Goal: Task Accomplishment & Management: Use online tool/utility

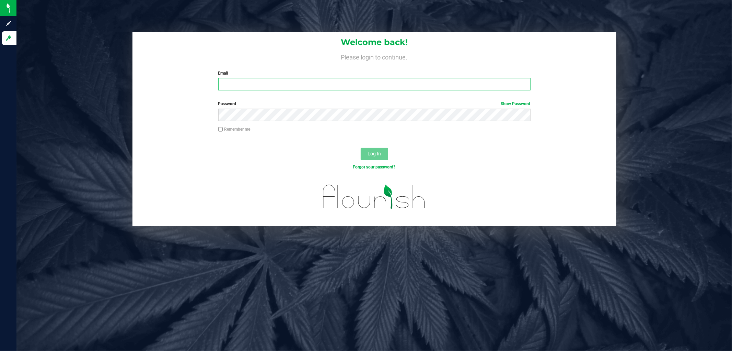
click at [265, 88] on input "Email" at bounding box center [374, 84] width 312 height 12
type input "[EMAIL_ADDRESS][DOMAIN_NAME]"
click at [361, 148] on button "Log In" at bounding box center [374, 154] width 27 height 12
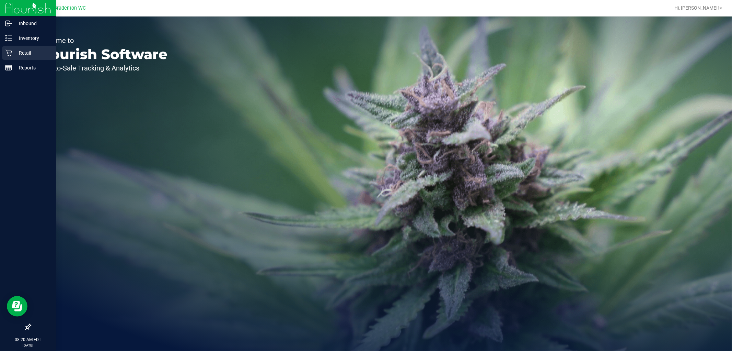
click at [35, 50] on p "Retail" at bounding box center [32, 53] width 41 height 8
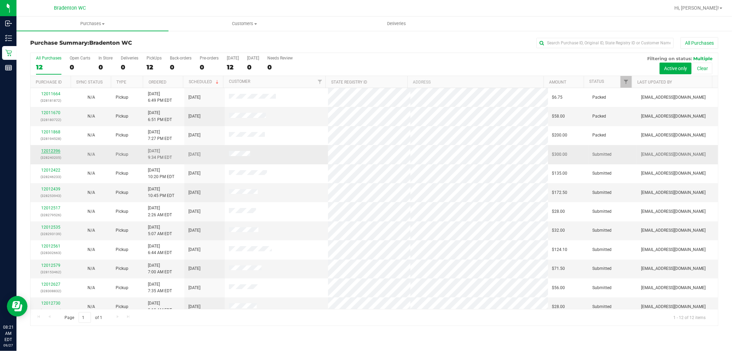
click at [50, 151] on link "12012396" at bounding box center [50, 150] width 19 height 5
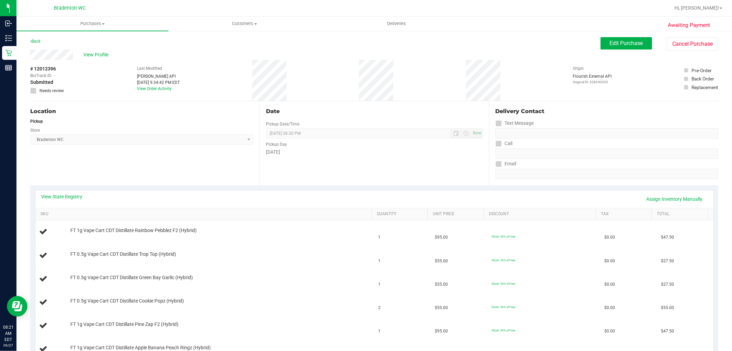
scroll to position [76, 0]
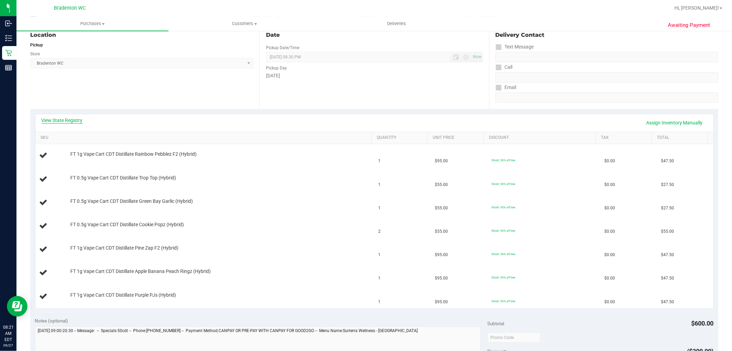
click at [73, 122] on link "View State Registry" at bounding box center [62, 120] width 41 height 7
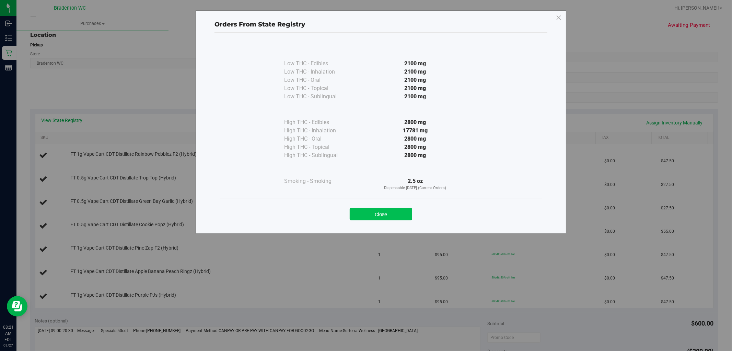
click at [402, 212] on button "Close" at bounding box center [381, 214] width 62 height 12
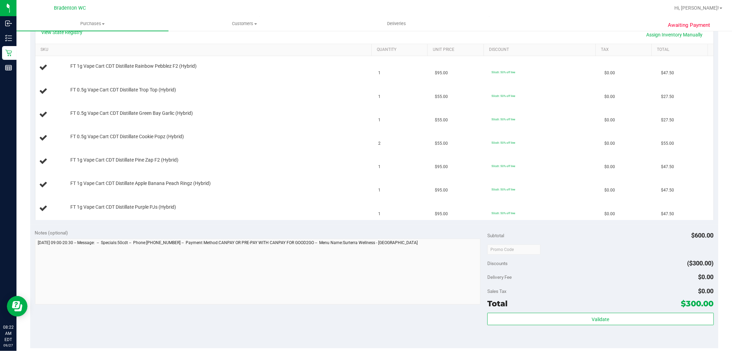
scroll to position [229, 0]
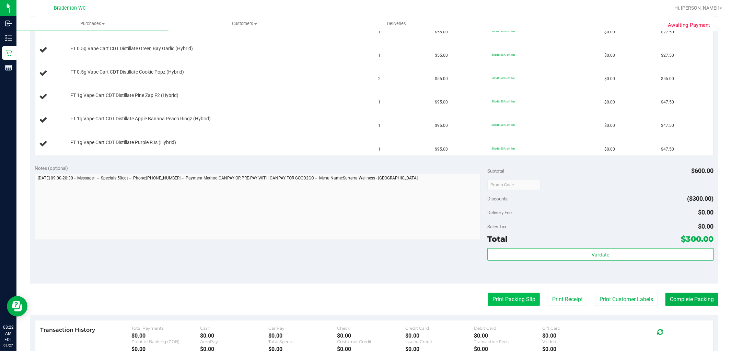
click at [515, 305] on button "Print Packing Slip" at bounding box center [514, 299] width 52 height 13
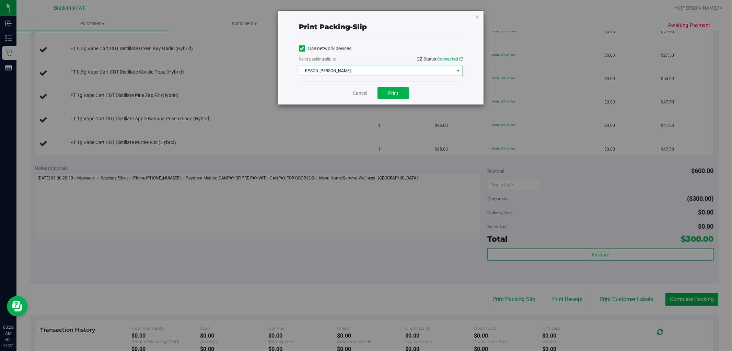
click at [385, 70] on span "EPSON-[PERSON_NAME]" at bounding box center [376, 71] width 155 height 10
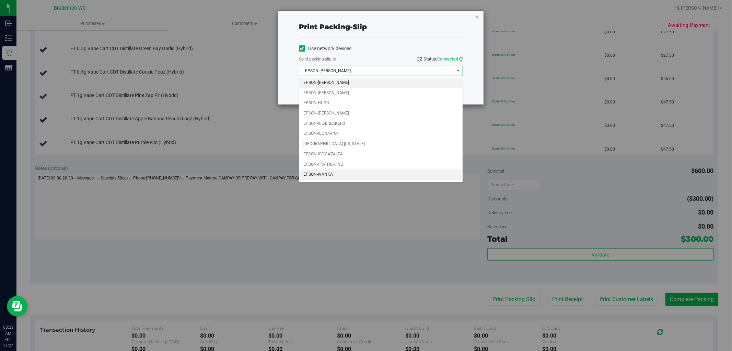
click at [334, 173] on li "EPSON-IVANKA" at bounding box center [380, 174] width 163 height 10
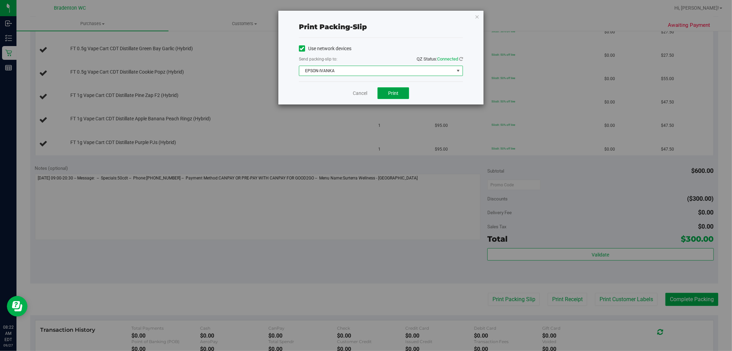
click at [397, 96] on button "Print" at bounding box center [394, 93] width 32 height 12
click at [378, 70] on span "EPSON-IVANKA" at bounding box center [376, 71] width 155 height 10
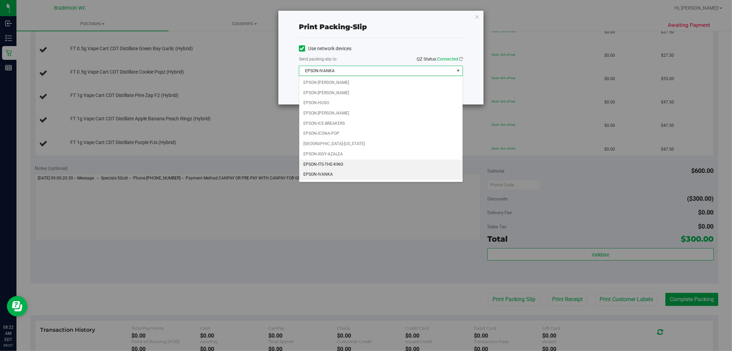
click at [347, 164] on li "EPSON-ITS-THE-KING" at bounding box center [380, 164] width 163 height 10
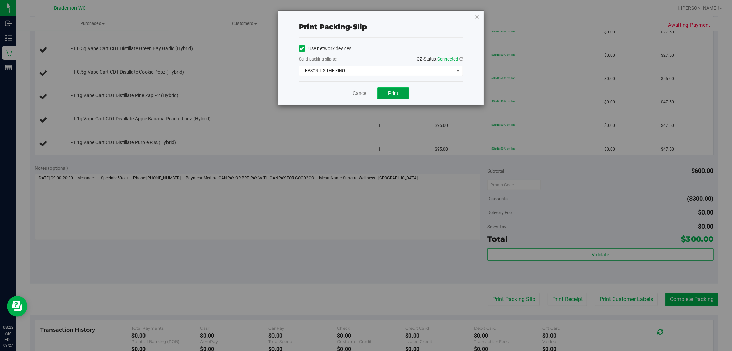
click at [390, 95] on span "Print" at bounding box center [393, 92] width 10 height 5
click at [367, 95] on link "Cancel" at bounding box center [360, 93] width 14 height 7
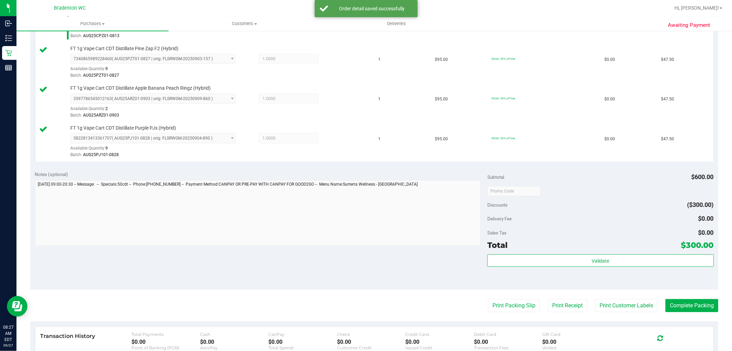
scroll to position [337, 0]
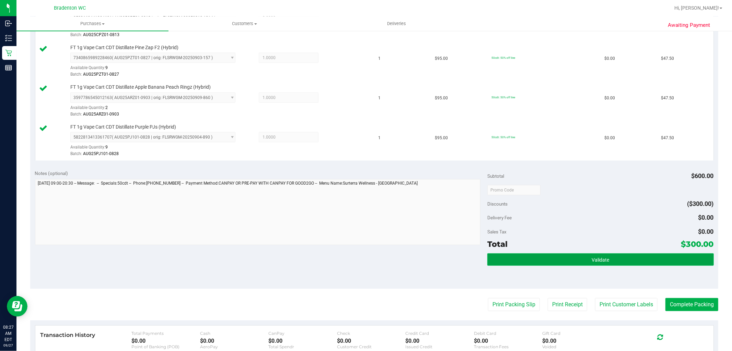
click at [509, 258] on button "Validate" at bounding box center [601, 259] width 226 height 12
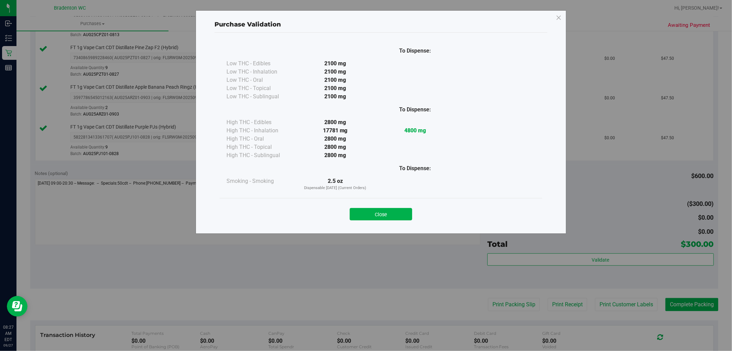
drag, startPoint x: 400, startPoint y: 208, endPoint x: 417, endPoint y: 218, distance: 19.5
click at [400, 209] on button "Close" at bounding box center [381, 214] width 62 height 12
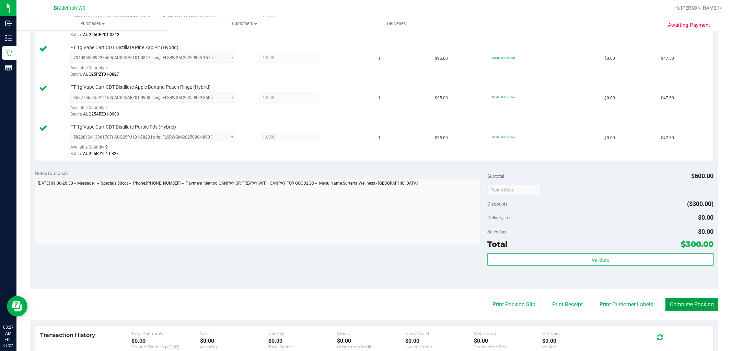
click at [687, 307] on button "Complete Packing" at bounding box center [692, 304] width 53 height 13
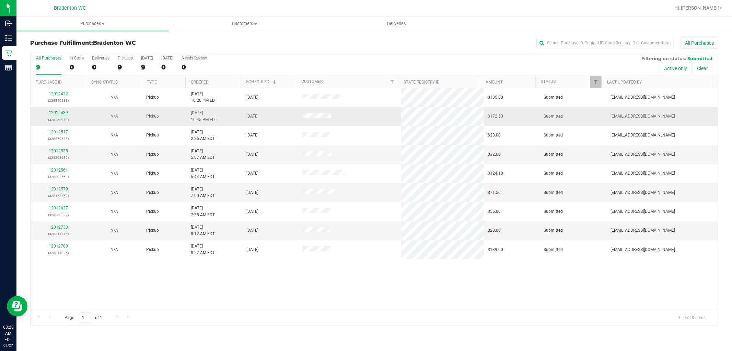
click at [57, 112] on link "12012439" at bounding box center [58, 112] width 19 height 5
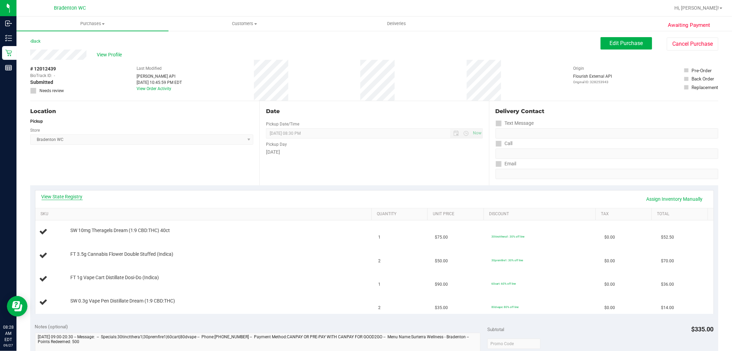
click at [73, 196] on link "View State Registry" at bounding box center [62, 196] width 41 height 7
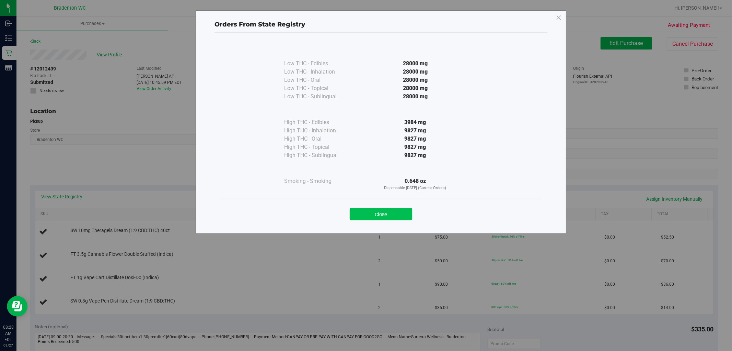
click at [395, 220] on button "Close" at bounding box center [381, 214] width 62 height 12
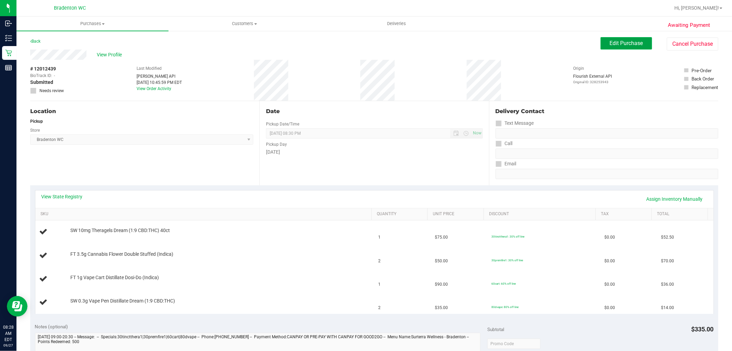
click at [602, 48] on button "Edit Purchase" at bounding box center [626, 43] width 51 height 12
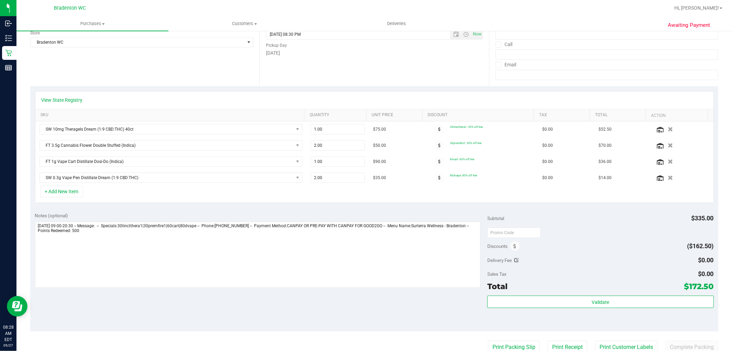
scroll to position [114, 0]
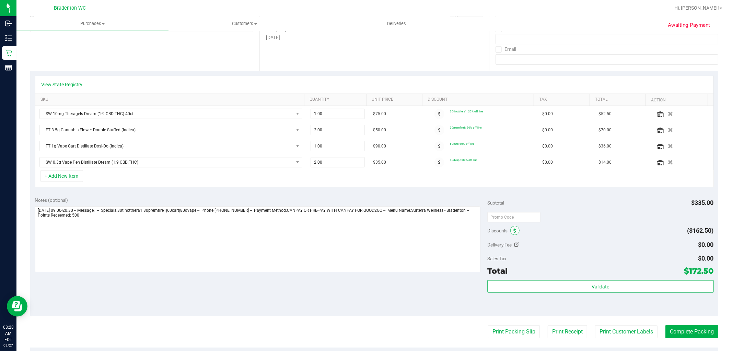
click at [511, 231] on span at bounding box center [515, 230] width 9 height 9
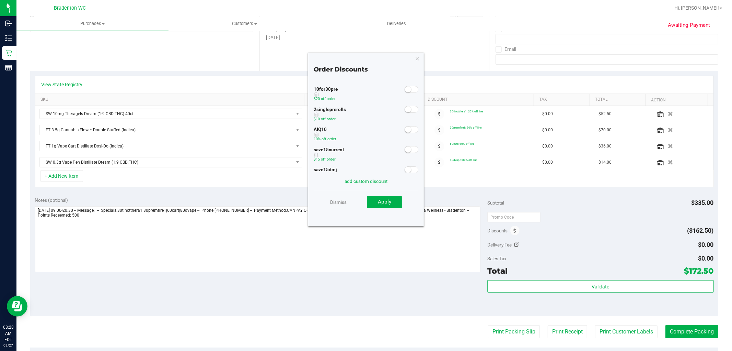
click at [407, 133] on div "AIQ10 10% off order" at bounding box center [366, 135] width 105 height 20
click at [409, 128] on span at bounding box center [412, 129] width 14 height 7
click at [392, 199] on button "Apply" at bounding box center [384, 202] width 35 height 12
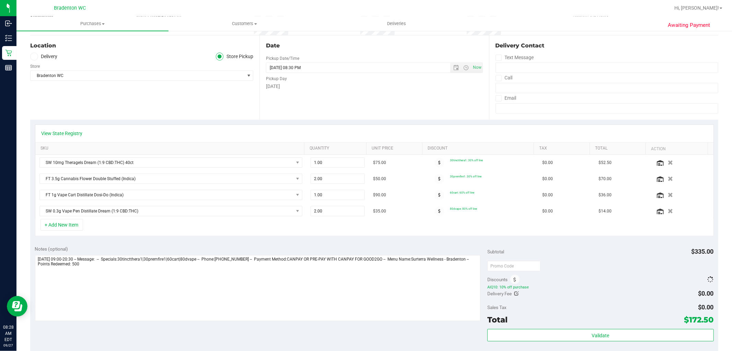
scroll to position [0, 0]
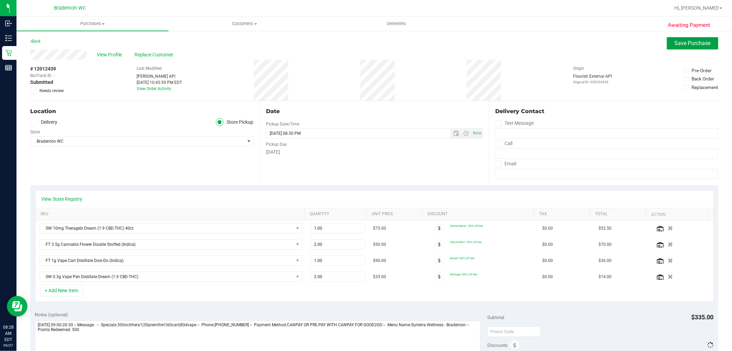
click at [667, 43] on button "Save Purchase" at bounding box center [692, 43] width 51 height 12
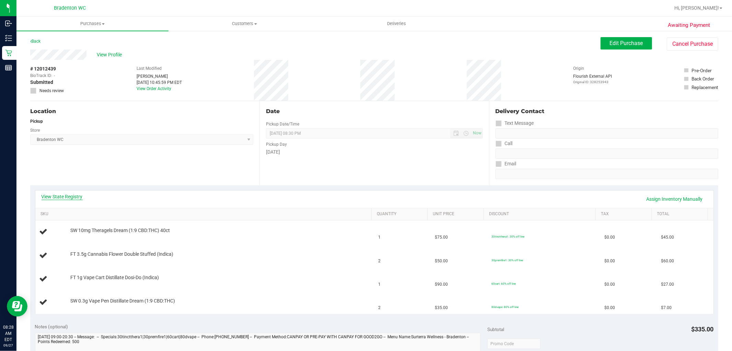
click at [64, 198] on link "View State Registry" at bounding box center [62, 196] width 41 height 7
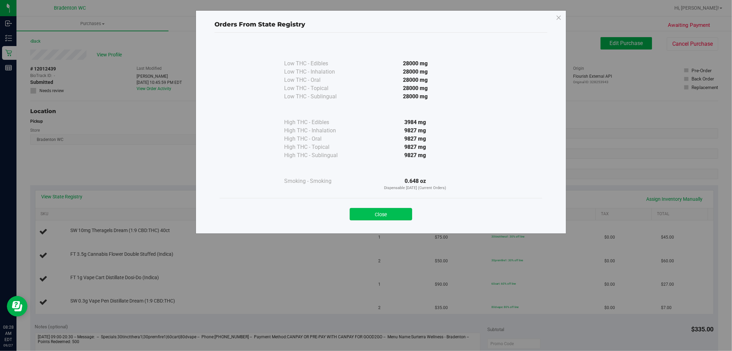
click at [405, 209] on button "Close" at bounding box center [381, 214] width 62 height 12
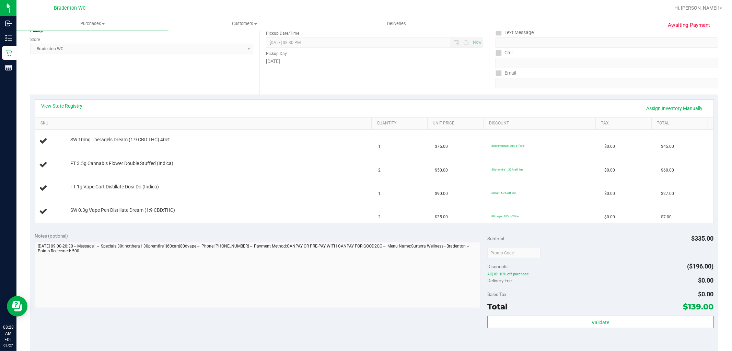
scroll to position [152, 0]
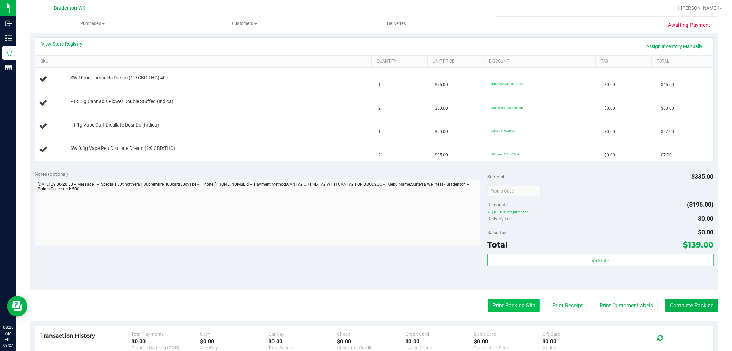
click at [488, 309] on button "Print Packing Slip" at bounding box center [514, 305] width 52 height 13
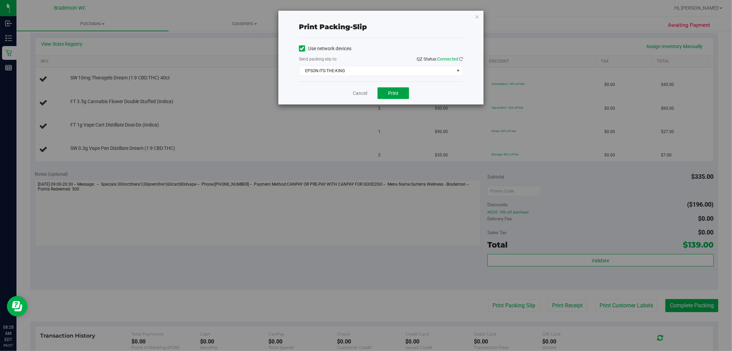
click at [386, 92] on button "Print" at bounding box center [394, 93] width 32 height 12
click at [358, 92] on link "Cancel" at bounding box center [360, 93] width 14 height 7
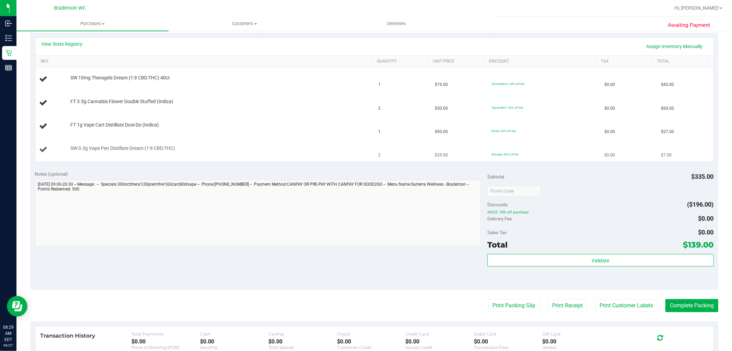
drag, startPoint x: 512, startPoint y: 153, endPoint x: 478, endPoint y: 159, distance: 34.5
click at [478, 159] on tr "SW 0.3g Vape Pen Distillate Dream (1:9 CBD:THC) 2 $35.00 80dvape: 80% off line …" at bounding box center [374, 149] width 678 height 23
click at [500, 154] on span "80dvape: 80% off line" at bounding box center [505, 153] width 27 height 3
click at [506, 153] on span "80dvape: 80% off line" at bounding box center [505, 153] width 27 height 3
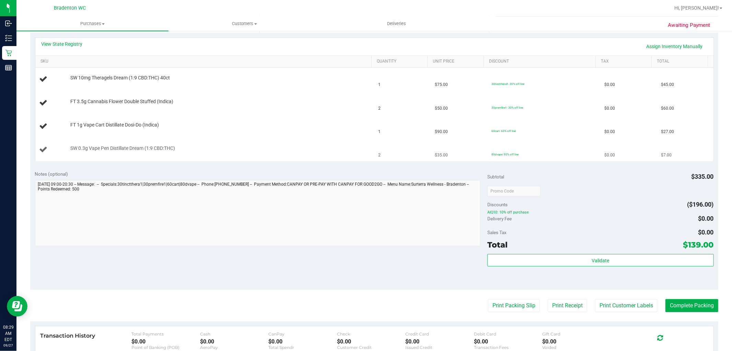
drag, startPoint x: 506, startPoint y: 153, endPoint x: 476, endPoint y: 156, distance: 30.3
click at [476, 156] on tr "SW 0.3g Vape Pen Distillate Dream (1:9 CBD:THC) 2 $35.00 80dvape: 80% off line …" at bounding box center [374, 149] width 678 height 23
click at [186, 153] on div "SW 0.3g Vape Pen Distillate Dream (1:9 CBD:THC)" at bounding box center [204, 149] width 331 height 9
click at [492, 156] on div "80dvape: 80% off line" at bounding box center [505, 154] width 27 height 4
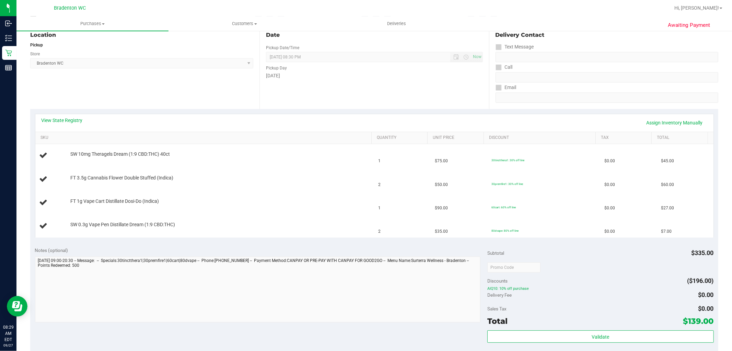
scroll to position [0, 0]
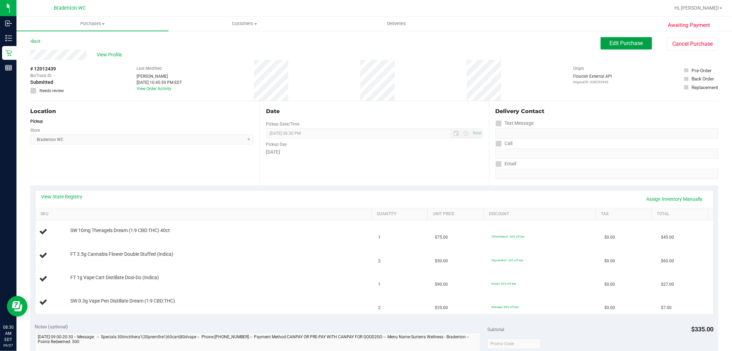
click at [614, 46] on button "Edit Purchase" at bounding box center [626, 43] width 51 height 12
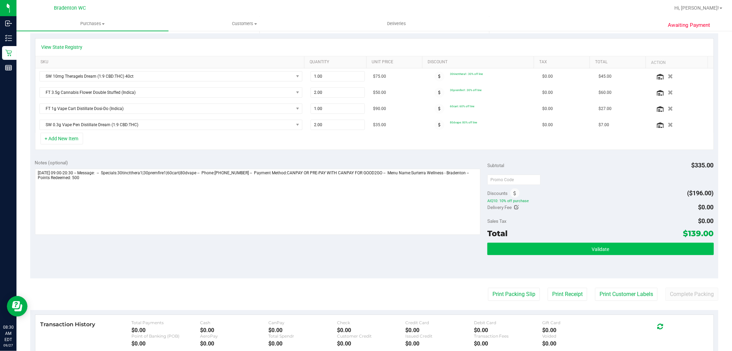
scroll to position [152, 0]
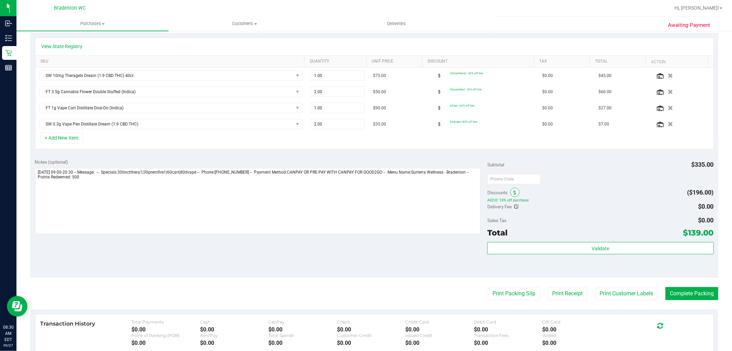
click at [514, 193] on icon at bounding box center [515, 192] width 3 height 5
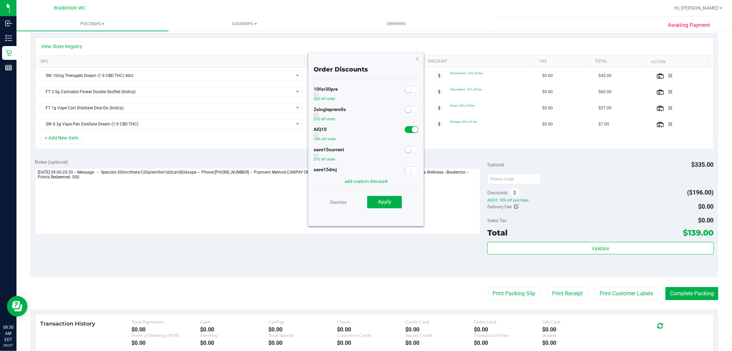
click at [405, 128] on span at bounding box center [412, 129] width 14 height 7
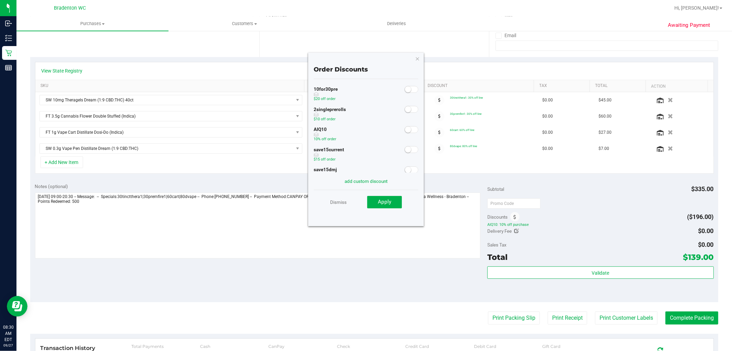
scroll to position [114, 0]
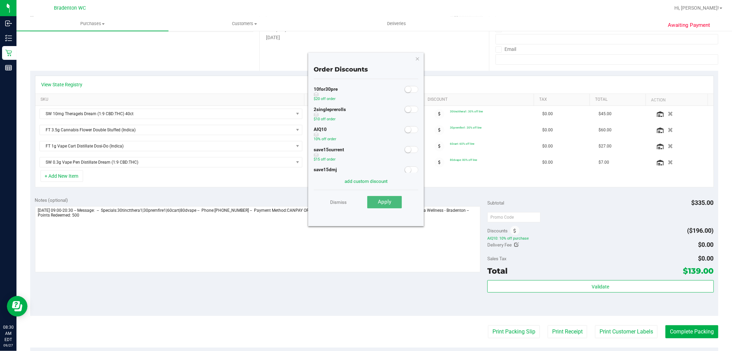
click at [394, 200] on button "Apply" at bounding box center [384, 202] width 35 height 12
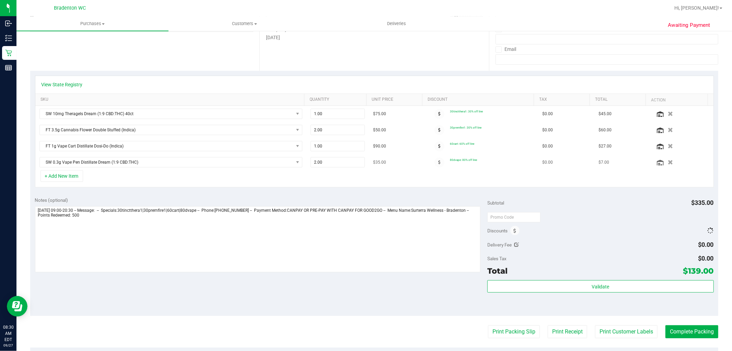
scroll to position [0, 0]
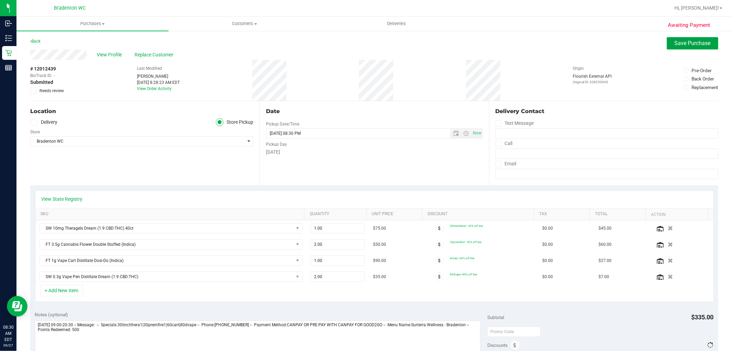
click at [687, 47] on button "Save Purchase" at bounding box center [692, 43] width 51 height 12
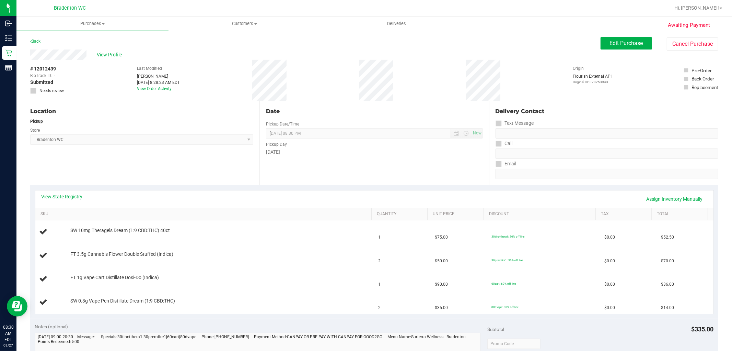
click at [110, 55] on span "View Profile" at bounding box center [110, 54] width 27 height 7
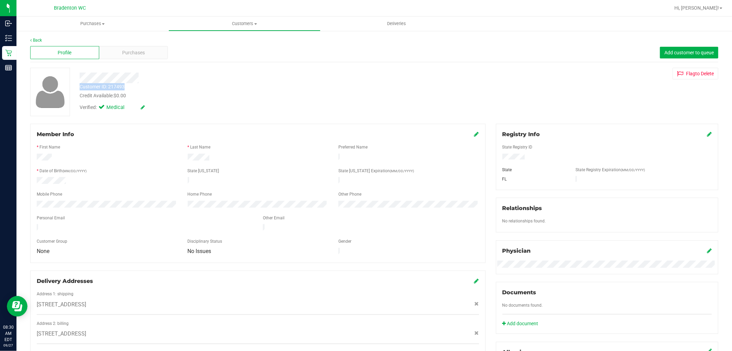
drag, startPoint x: 130, startPoint y: 86, endPoint x: 79, endPoint y: 85, distance: 50.8
click at [79, 85] on div "Customer ID: 217493 Credit Available: $0.00" at bounding box center [250, 91] width 350 height 16
copy div "Customer ID: 217493"
click at [131, 48] on div "Purchases" at bounding box center [133, 52] width 69 height 13
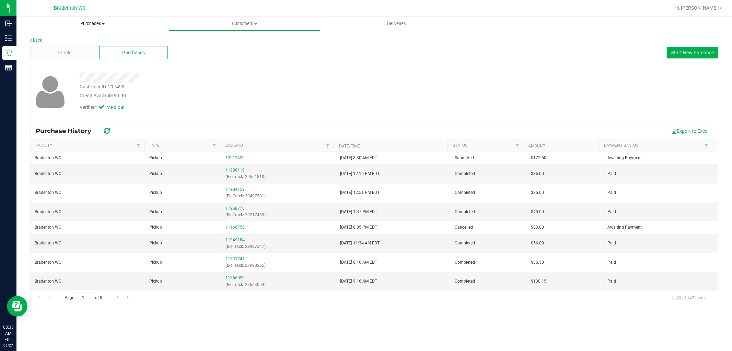
click at [87, 23] on span "Purchases" at bounding box center [92, 24] width 152 height 6
click at [81, 51] on li "Fulfillment" at bounding box center [92, 50] width 152 height 8
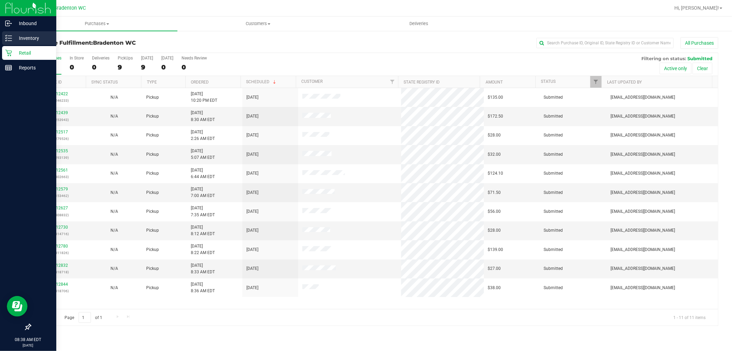
click at [6, 40] on icon at bounding box center [5, 40] width 1 height 1
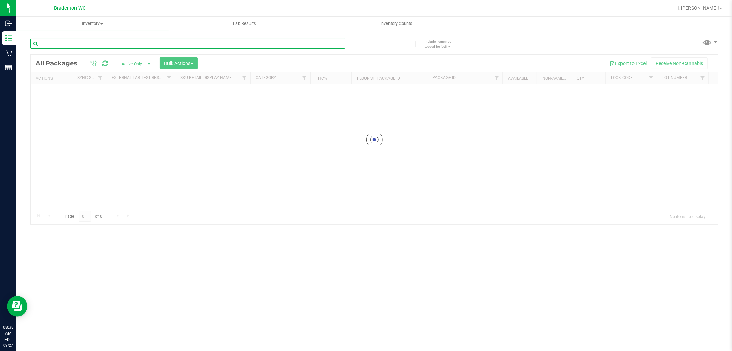
click at [228, 42] on input "text" at bounding box center [187, 43] width 315 height 10
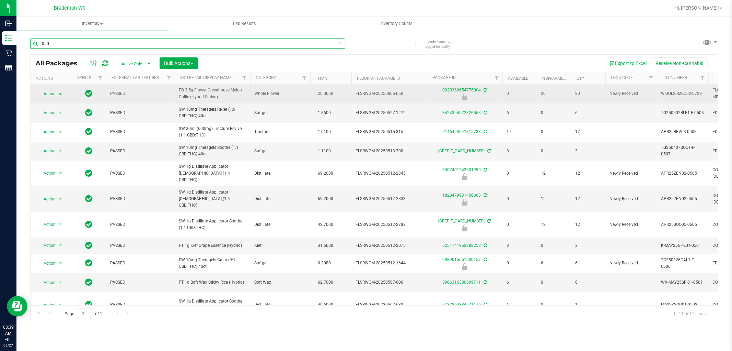
type input "-050"
click at [59, 93] on span "select" at bounding box center [60, 93] width 5 height 5
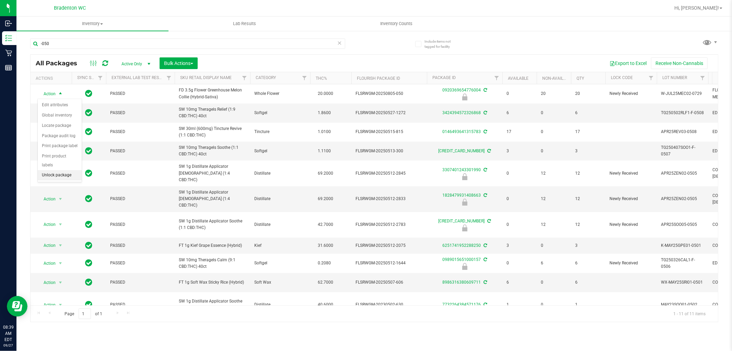
click at [66, 174] on li "Unlock package" at bounding box center [60, 175] width 44 height 10
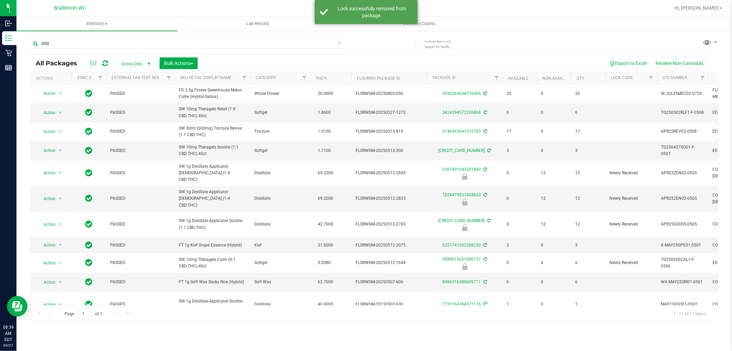
click at [340, 44] on icon at bounding box center [339, 42] width 5 height 8
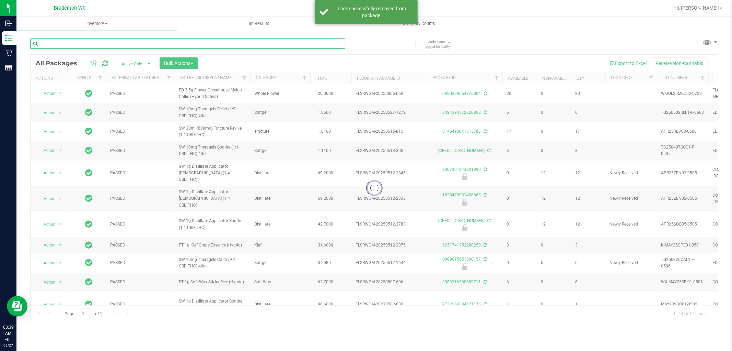
click at [330, 43] on input "text" at bounding box center [187, 43] width 315 height 10
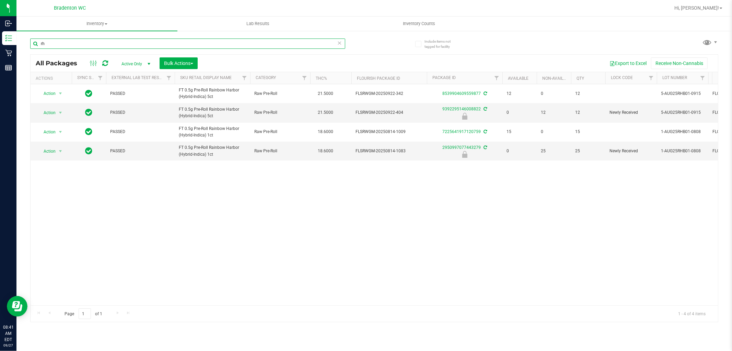
type input "r"
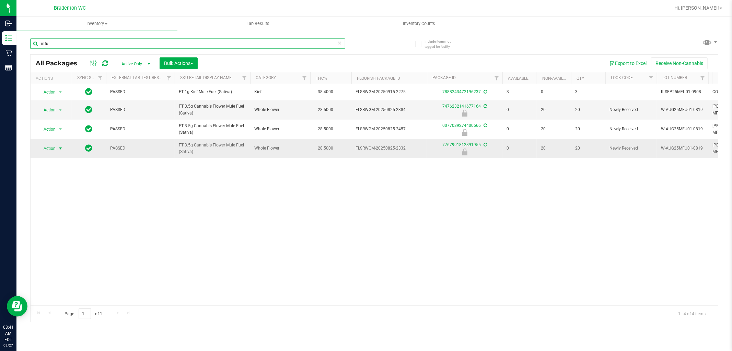
type input "mfu"
click at [60, 149] on span "select" at bounding box center [60, 148] width 5 height 5
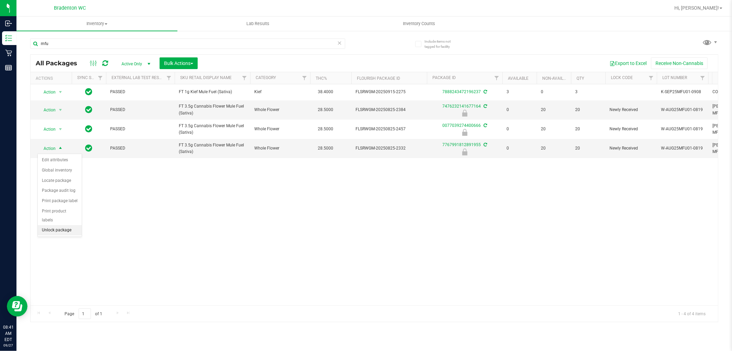
click at [69, 234] on li "Unlock package" at bounding box center [60, 230] width 44 height 10
click at [348, 30] on uib-tab-heading "Inventory Counts" at bounding box center [419, 24] width 160 height 14
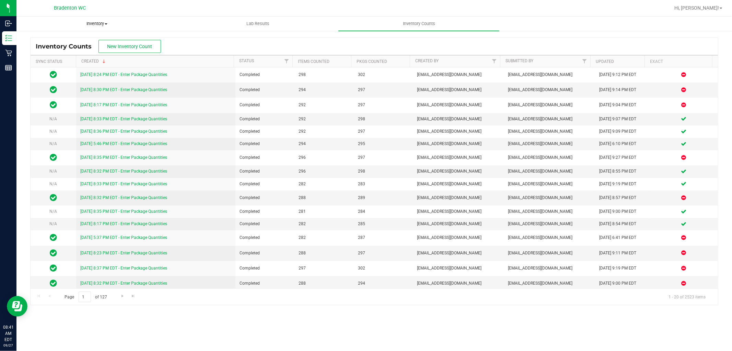
click at [101, 26] on span "Inventory" at bounding box center [97, 24] width 160 height 6
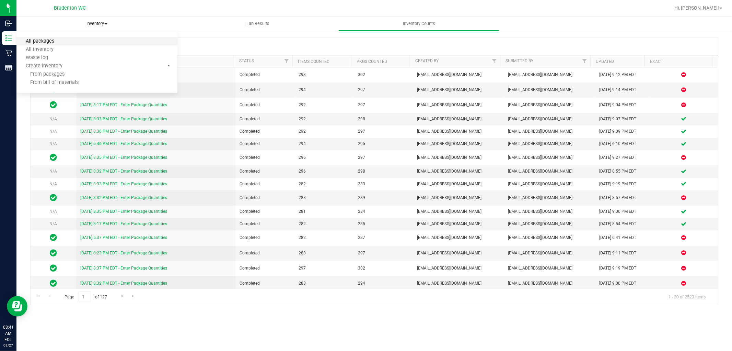
click at [59, 39] on span "All packages" at bounding box center [39, 41] width 47 height 6
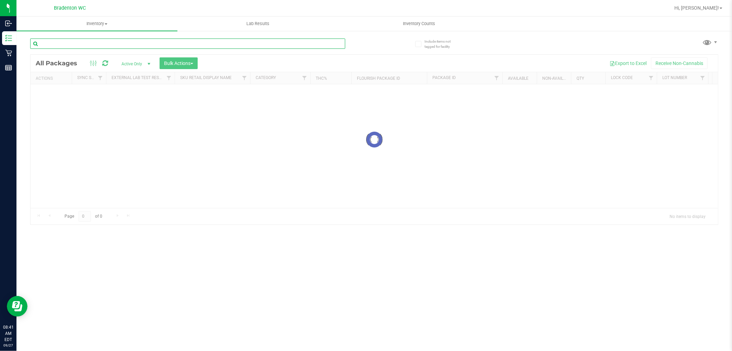
click at [114, 43] on input "text" at bounding box center [187, 43] width 315 height 10
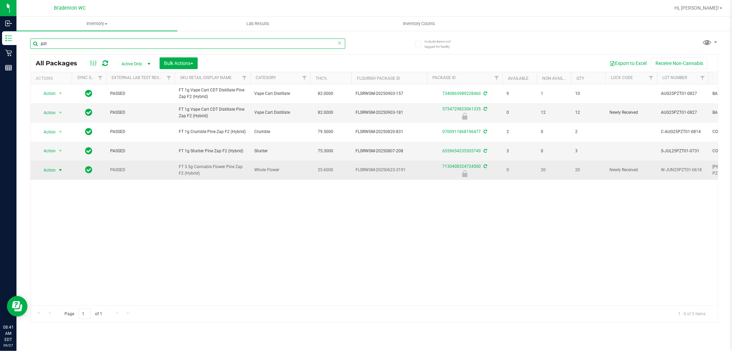
type input "pzt"
click at [59, 173] on span "select" at bounding box center [60, 169] width 5 height 5
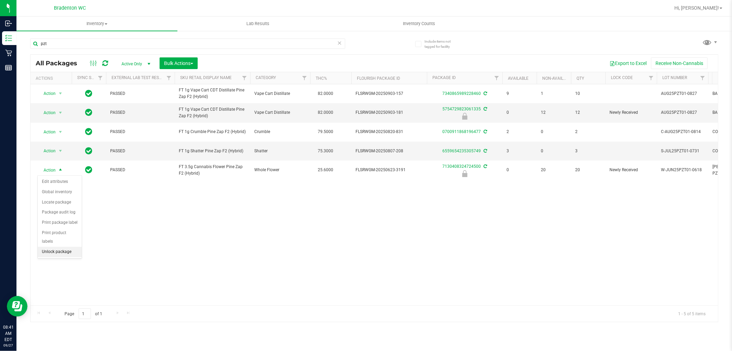
click at [66, 251] on li "Unlock package" at bounding box center [60, 252] width 44 height 10
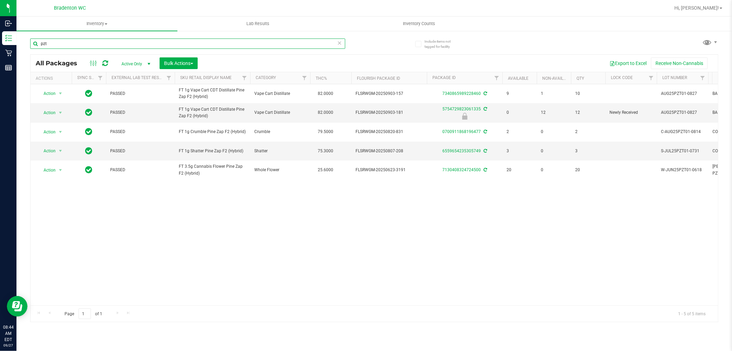
click at [336, 44] on input "pzt" at bounding box center [187, 43] width 315 height 10
click at [340, 45] on icon at bounding box center [339, 42] width 5 height 8
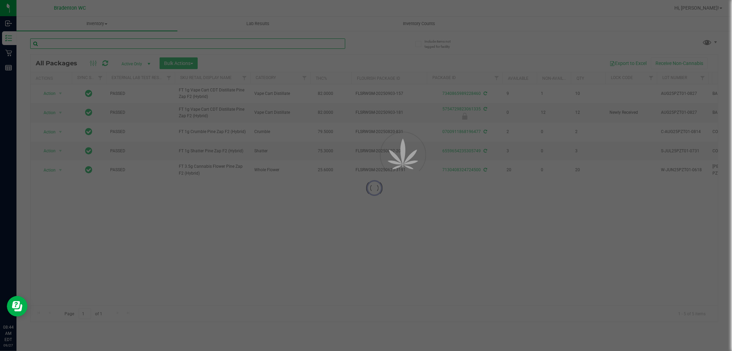
click at [343, 43] on input "text" at bounding box center [187, 43] width 315 height 10
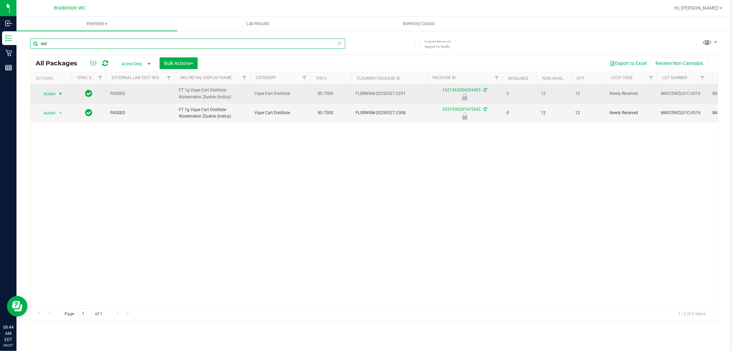
type input "wzl"
click at [60, 93] on span "select" at bounding box center [60, 93] width 5 height 5
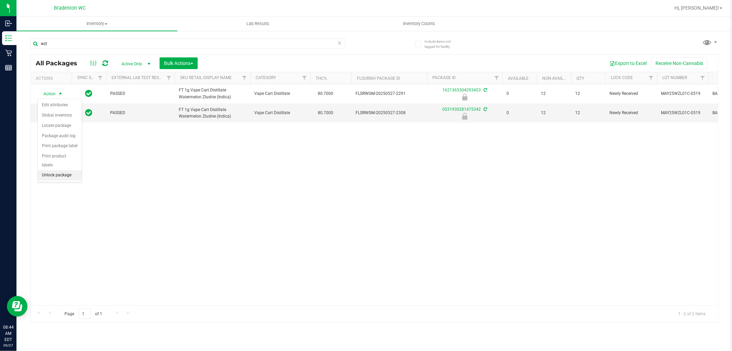
click at [66, 174] on li "Unlock package" at bounding box center [60, 175] width 44 height 10
click at [354, 43] on div "wzl" at bounding box center [202, 43] width 344 height 22
click at [341, 43] on icon at bounding box center [339, 42] width 5 height 8
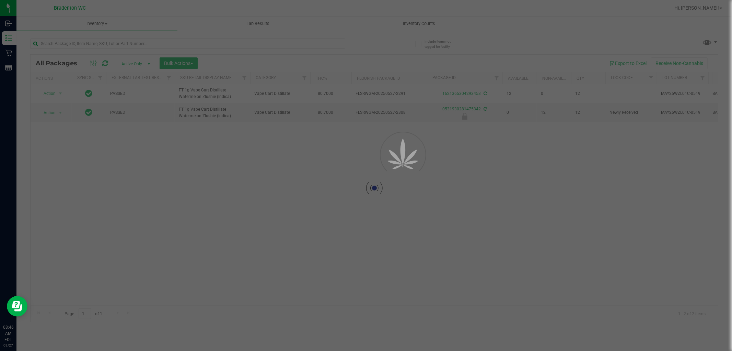
click at [343, 37] on div at bounding box center [366, 175] width 732 height 351
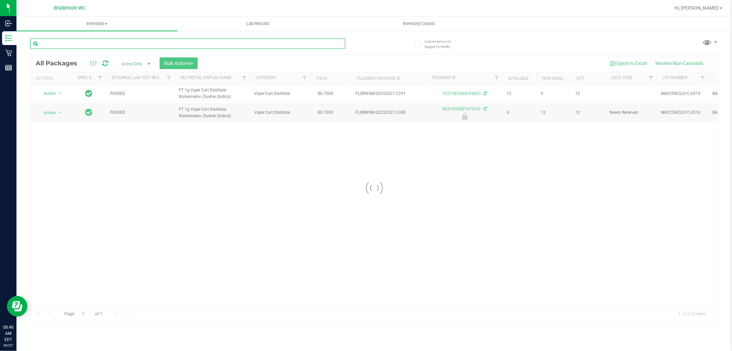
click at [326, 45] on input "text" at bounding box center [187, 43] width 315 height 10
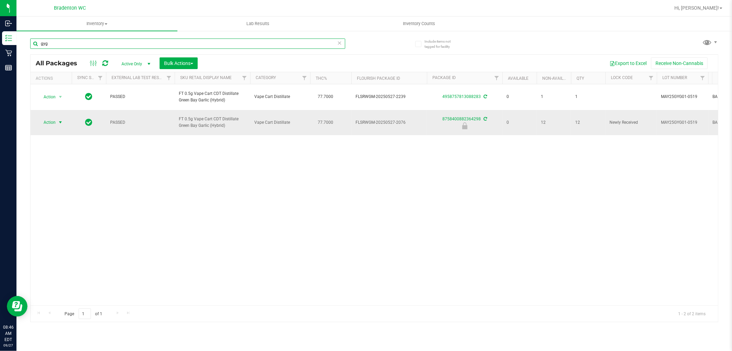
type input "gyg"
click at [60, 123] on span "select" at bounding box center [60, 121] width 5 height 5
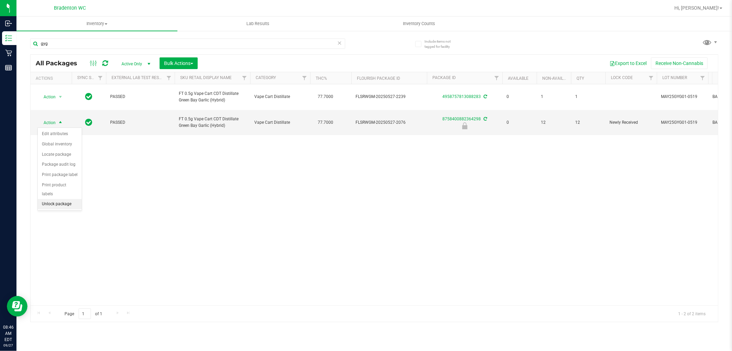
click at [67, 206] on li "Unlock package" at bounding box center [60, 204] width 44 height 10
click at [339, 40] on icon at bounding box center [339, 42] width 5 height 8
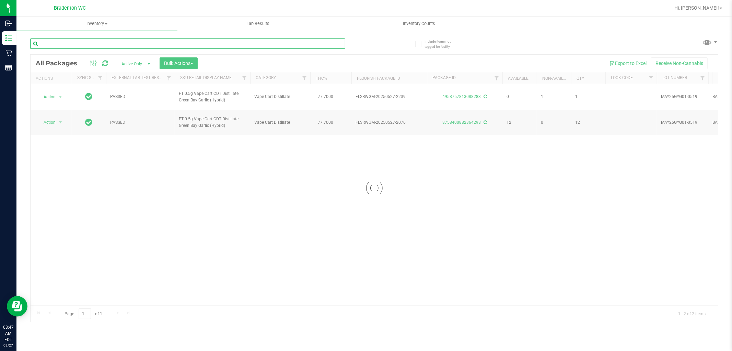
click at [333, 45] on input "text" at bounding box center [187, 43] width 315 height 10
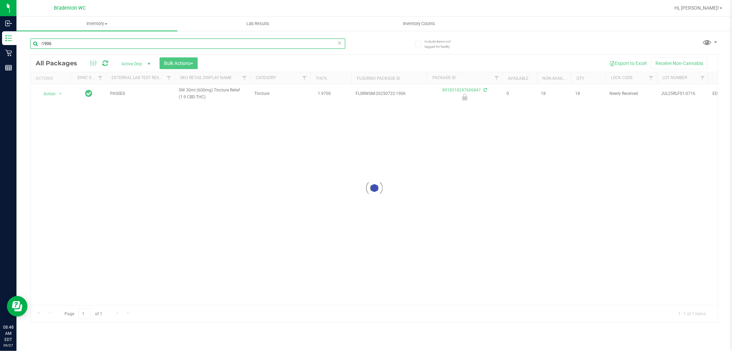
type input "-1906"
click at [57, 95] on div at bounding box center [375, 188] width 688 height 267
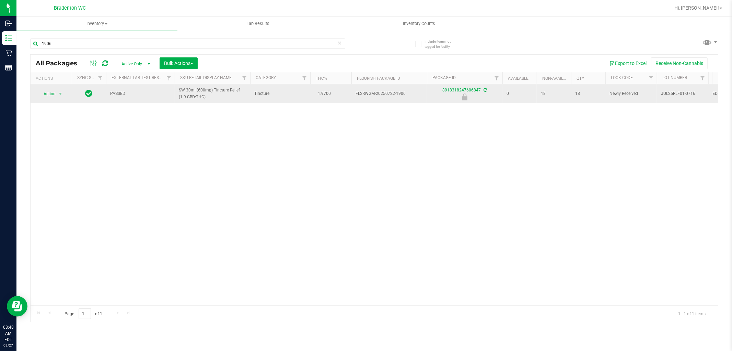
click at [51, 96] on span "Action" at bounding box center [46, 94] width 19 height 10
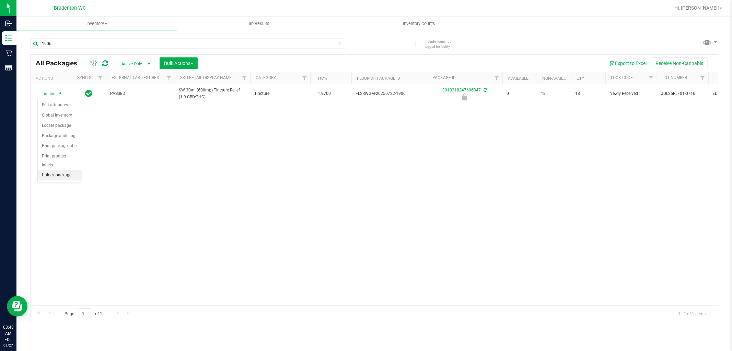
click at [70, 173] on li "Unlock package" at bounding box center [60, 175] width 44 height 10
click at [339, 42] on icon at bounding box center [339, 42] width 5 height 8
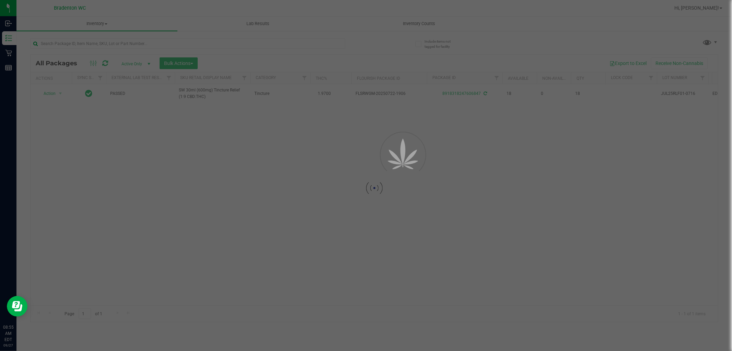
click at [333, 45] on div at bounding box center [366, 175] width 732 height 351
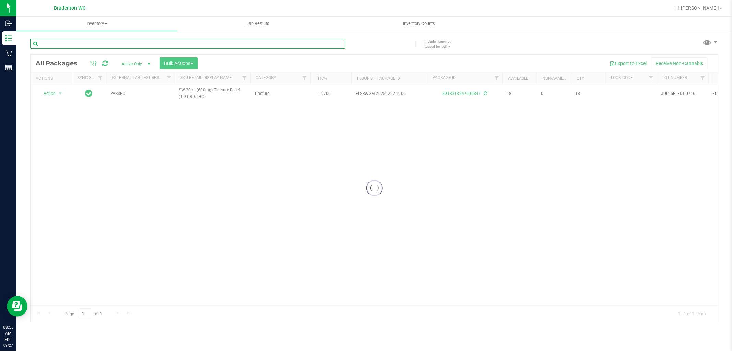
click at [308, 45] on input "text" at bounding box center [187, 43] width 315 height 10
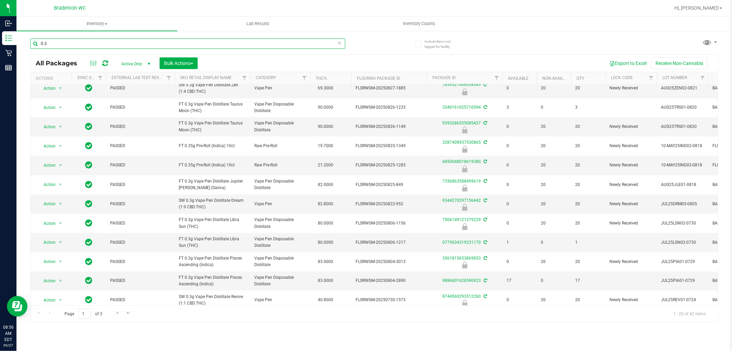
scroll to position [169, 0]
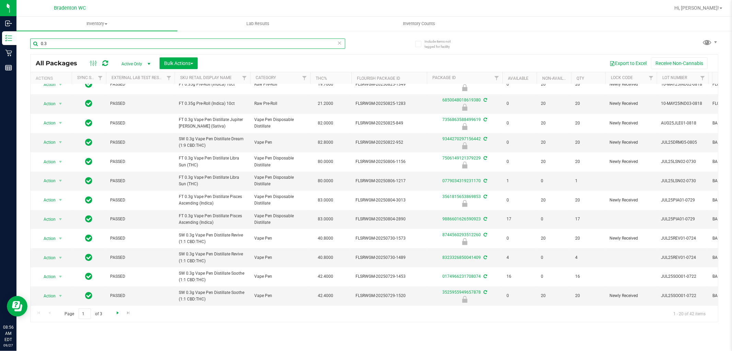
type input "0.3"
click at [118, 314] on span "Go to the next page" at bounding box center [117, 312] width 5 height 5
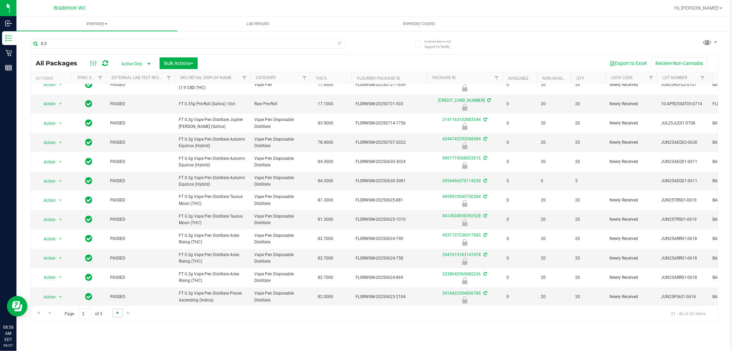
scroll to position [169, 0]
click at [50, 312] on span "Go to the previous page" at bounding box center [49, 312] width 5 height 5
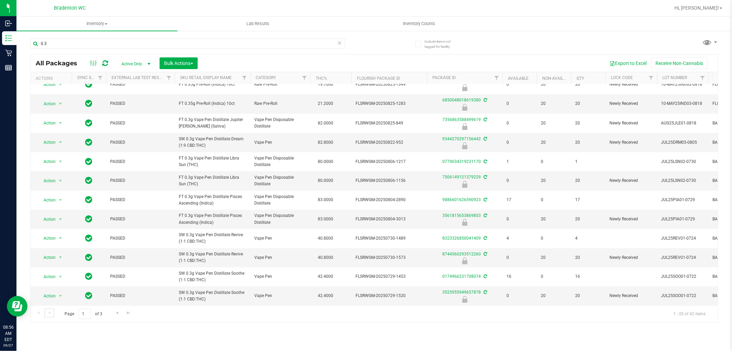
scroll to position [0, 6]
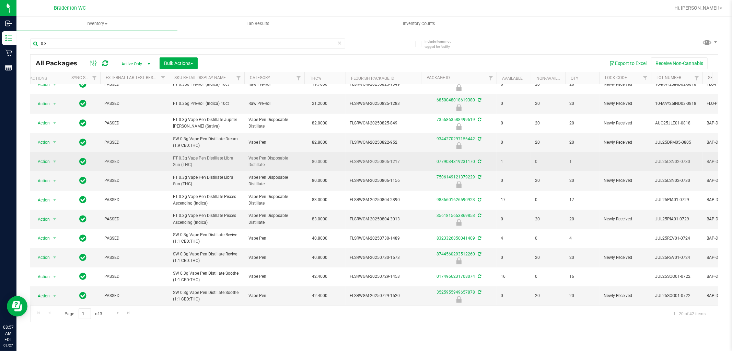
drag, startPoint x: 188, startPoint y: 161, endPoint x: 171, endPoint y: 154, distance: 18.2
click at [171, 154] on td "FT 0.3g Vape Pen Distillate Libra Sun (THC)" at bounding box center [207, 161] width 76 height 19
copy span "FT 0.3g Vape Pen Distillate Libra Sun (THC)"
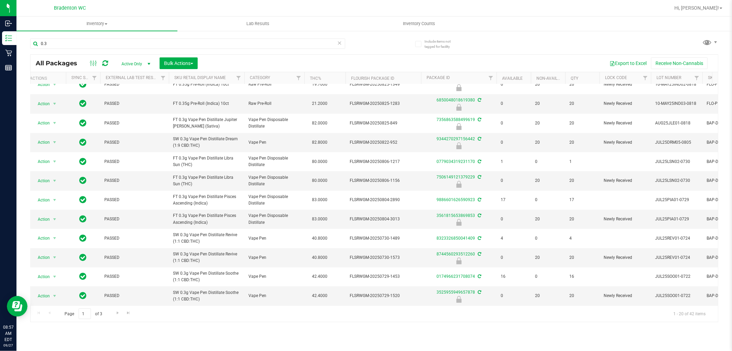
click at [342, 42] on icon at bounding box center [339, 42] width 5 height 8
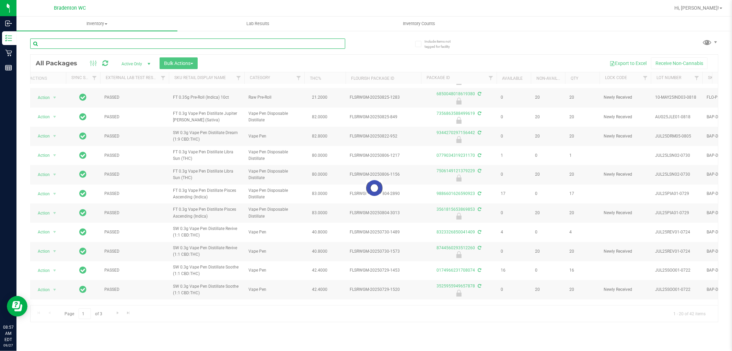
click at [336, 42] on input "text" at bounding box center [187, 43] width 315 height 10
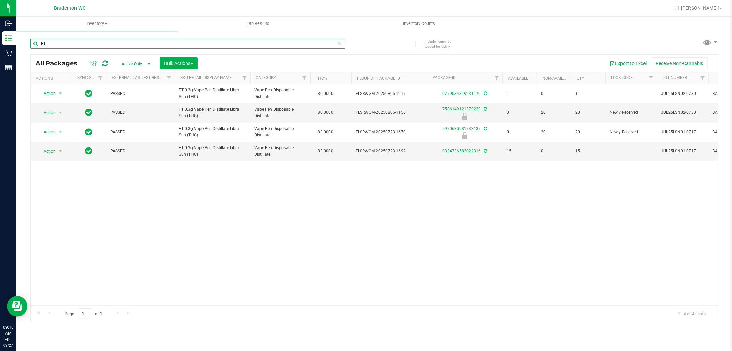
type input "F"
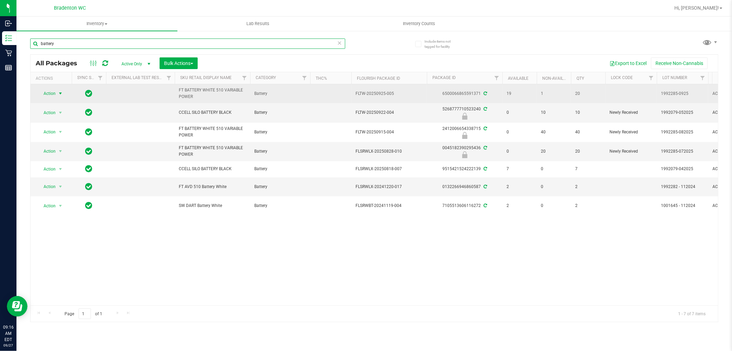
type input "battery"
click at [50, 96] on span "Action" at bounding box center [46, 94] width 19 height 10
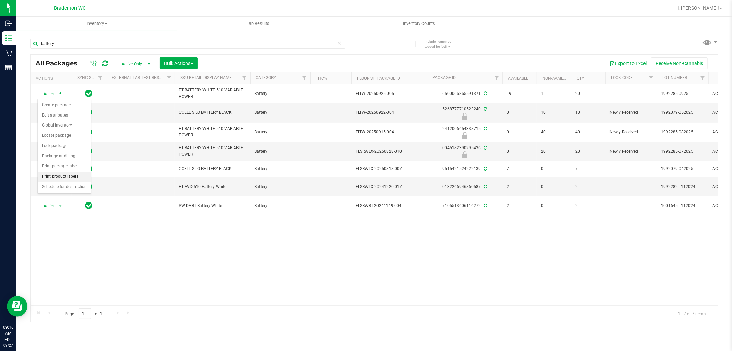
click at [70, 179] on li "Print product labels" at bounding box center [64, 176] width 53 height 10
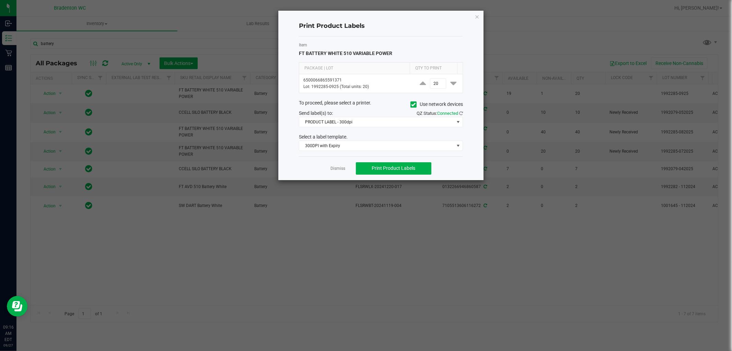
click at [389, 152] on div "Item FT BATTERY WHITE 510 VARIABLE POWER Package | Lot Qty to Print 65000668655…" at bounding box center [381, 96] width 164 height 120
click at [388, 147] on span "300DPI with Expiry" at bounding box center [376, 146] width 155 height 10
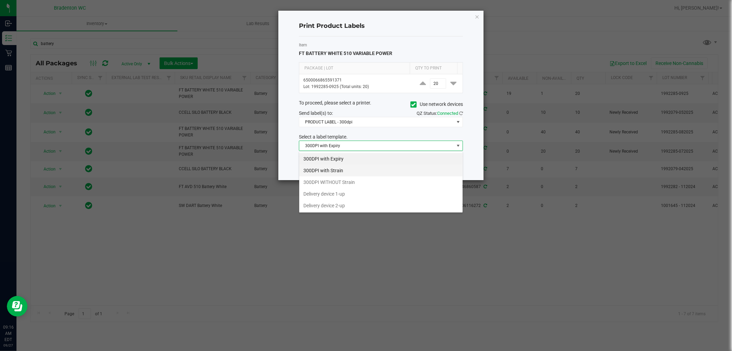
scroll to position [10, 164]
click at [364, 170] on li "300DPI with Strain" at bounding box center [380, 170] width 163 height 12
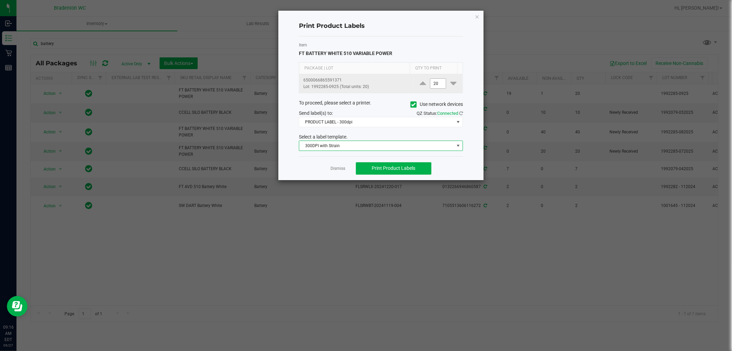
click at [434, 86] on input "20" at bounding box center [439, 84] width 16 height 10
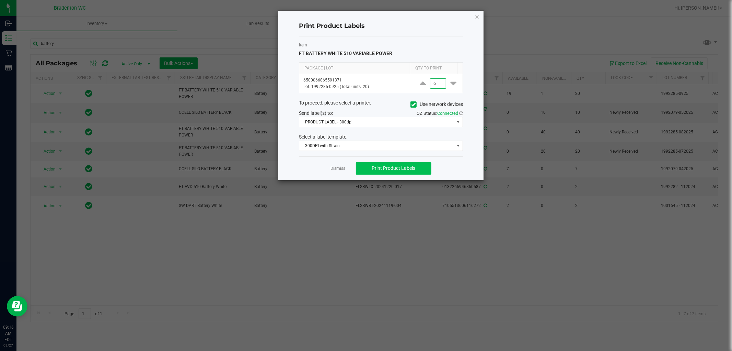
type input "6"
click at [399, 168] on span "Print Product Labels" at bounding box center [394, 167] width 44 height 5
click at [400, 167] on span "Print Product Labels" at bounding box center [394, 167] width 44 height 5
click at [407, 172] on button "Print Product Labels" at bounding box center [394, 168] width 76 height 12
click at [416, 165] on button "Print Product Labels" at bounding box center [394, 168] width 76 height 12
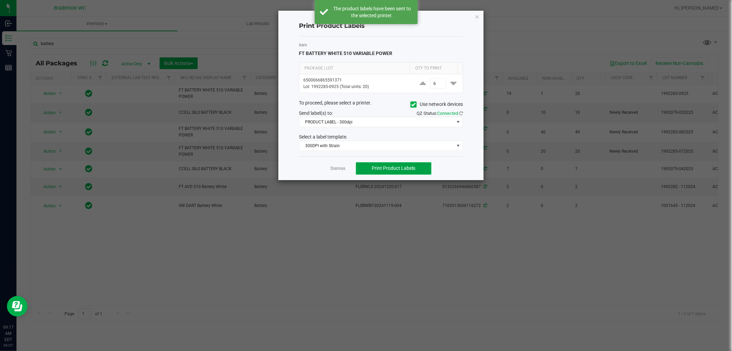
click at [418, 171] on button "Print Product Labels" at bounding box center [394, 168] width 76 height 12
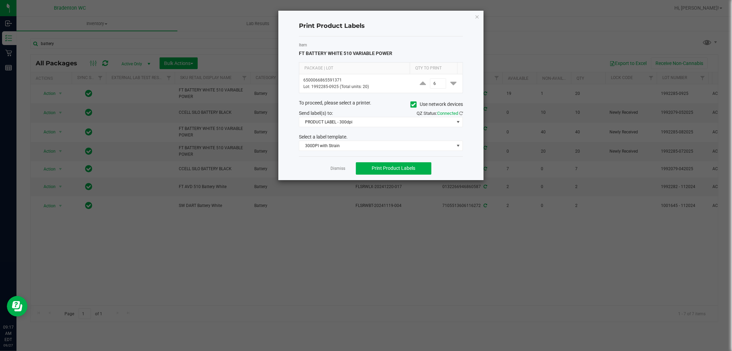
click at [407, 175] on div "Dismiss Print Product Labels" at bounding box center [381, 168] width 164 height 24
click at [411, 170] on span "Print Product Labels" at bounding box center [394, 167] width 44 height 5
click at [413, 167] on span "Print Product Labels" at bounding box center [394, 167] width 44 height 5
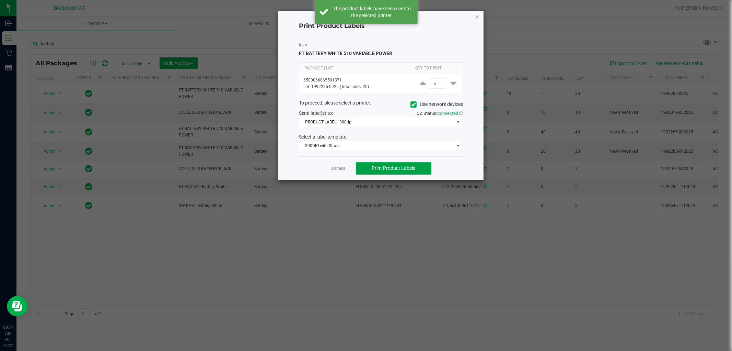
click at [413, 167] on span "Print Product Labels" at bounding box center [394, 167] width 44 height 5
click at [418, 162] on button "Print Product Labels" at bounding box center [394, 168] width 76 height 12
drag, startPoint x: 293, startPoint y: 156, endPoint x: 310, endPoint y: 169, distance: 21.6
click at [310, 169] on div "Print Product Labels Item FT BATTERY WHITE 510 VARIABLE POWER Package | Lot Qty…" at bounding box center [380, 95] width 205 height 169
click at [344, 168] on link "Dismiss" at bounding box center [338, 168] width 15 height 6
